Goal: Task Accomplishment & Management: Use online tool/utility

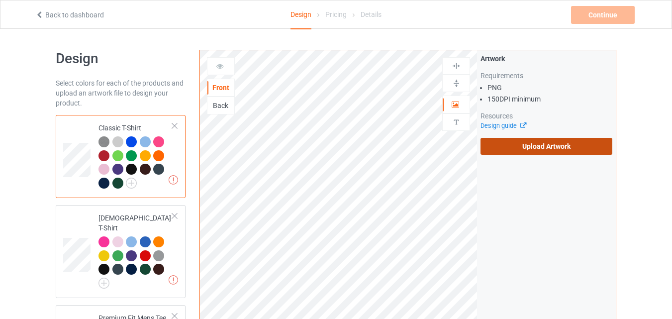
click at [540, 143] on label "Upload Artwork" at bounding box center [546, 146] width 132 height 17
click at [0, 0] on input "Upload Artwork" at bounding box center [0, 0] width 0 height 0
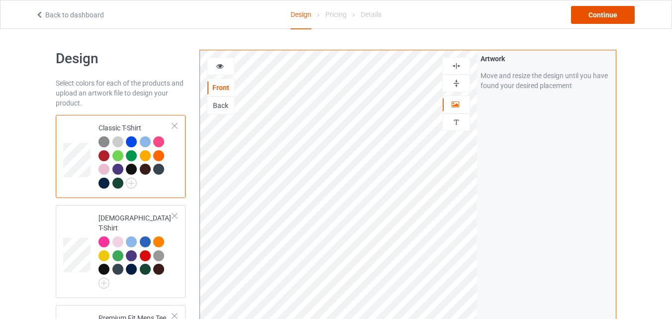
click at [591, 16] on div "Continue" at bounding box center [603, 15] width 64 height 18
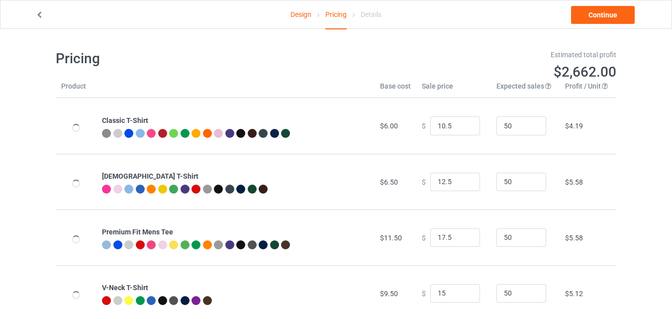
type input "10.50"
type input "12.50"
type input "17.50"
type input "15.00"
click at [464, 124] on input "11.5" at bounding box center [455, 125] width 50 height 19
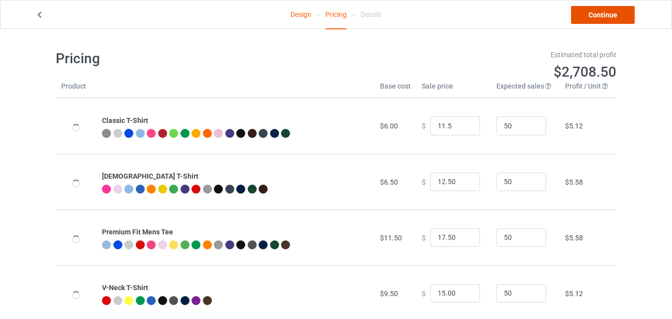
type input "11.50"
click at [625, 19] on link "Continue" at bounding box center [603, 15] width 64 height 18
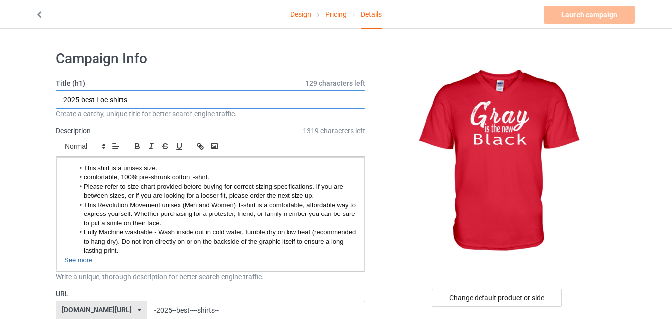
drag, startPoint x: 110, startPoint y: 100, endPoint x: 99, endPoint y: 101, distance: 10.5
click at [99, 101] on input "2025-best-Loc-shirts" at bounding box center [210, 99] width 309 height 19
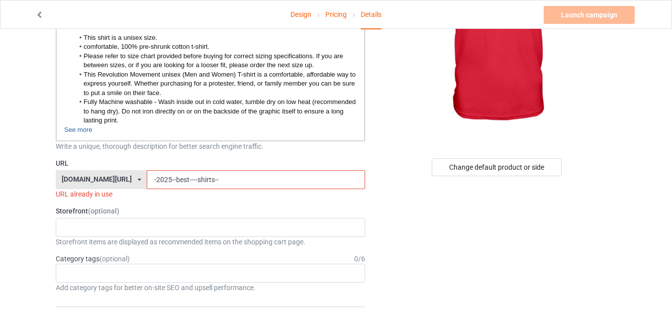
scroll to position [135, 0]
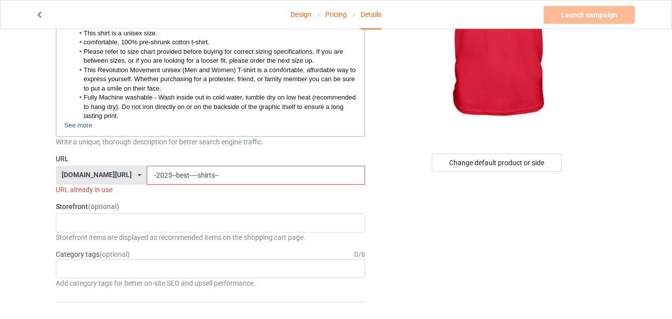
type input "2025-best--shirts"
click at [172, 174] on input "-2025--best----shirts--" at bounding box center [256, 175] width 218 height 19
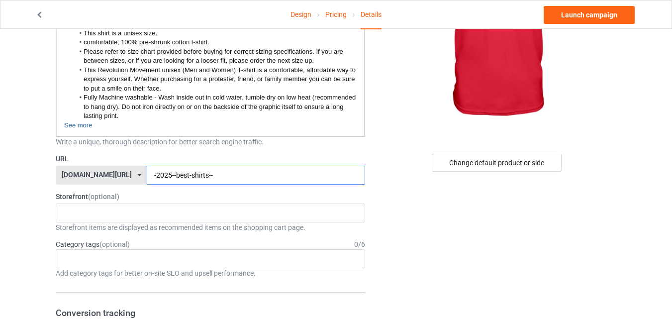
click at [202, 176] on input "-2025--best-shirts--" at bounding box center [256, 175] width 218 height 19
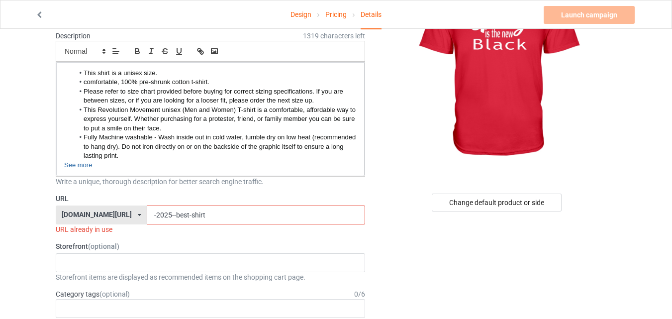
scroll to position [159, 0]
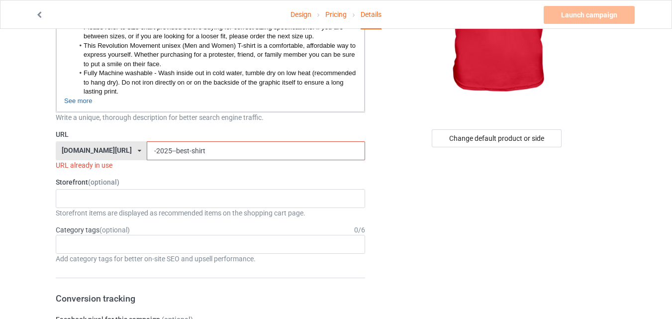
click at [189, 150] on input "-2025--best-shirt" at bounding box center [256, 150] width 218 height 19
click at [164, 150] on input "-2025--best-shirt--" at bounding box center [256, 150] width 218 height 19
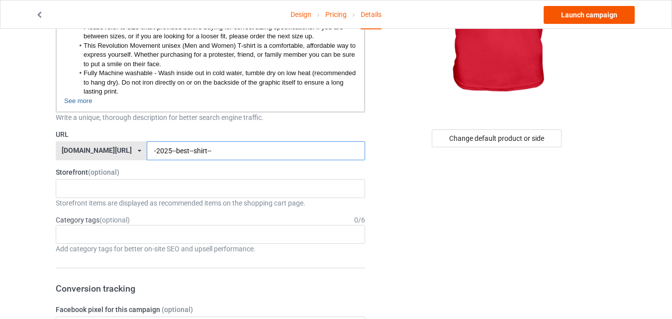
type input "-2025--best--shirt--"
click at [608, 19] on link "Launch campaign" at bounding box center [589, 15] width 91 height 18
